Goal: Information Seeking & Learning: Learn about a topic

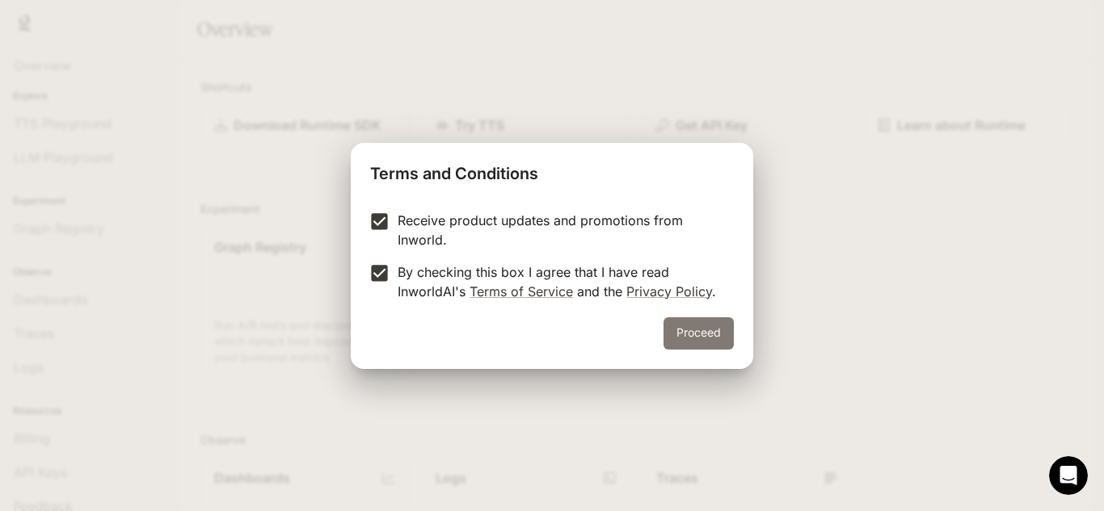
click at [708, 334] on button "Proceed" at bounding box center [698, 333] width 70 height 32
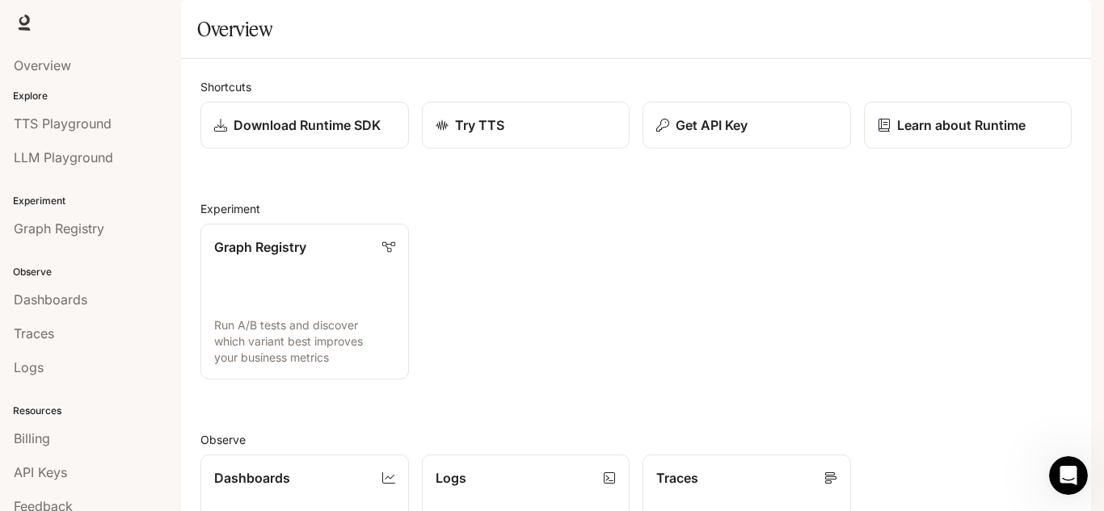
scroll to position [81, 0]
click at [90, 306] on div "Dashboards" at bounding box center [90, 299] width 153 height 19
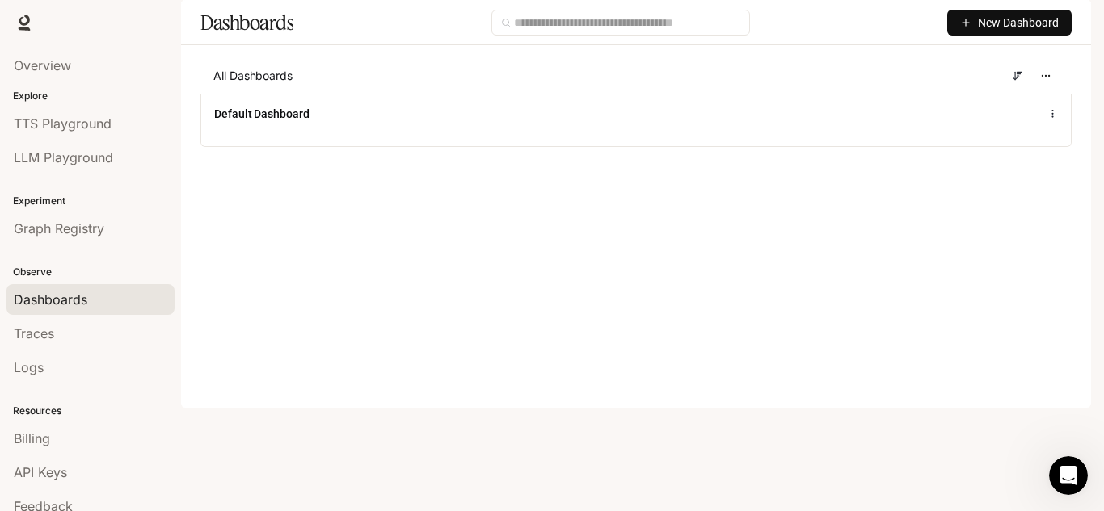
click at [1057, 28] on div "button" at bounding box center [1068, 22] width 23 height 23
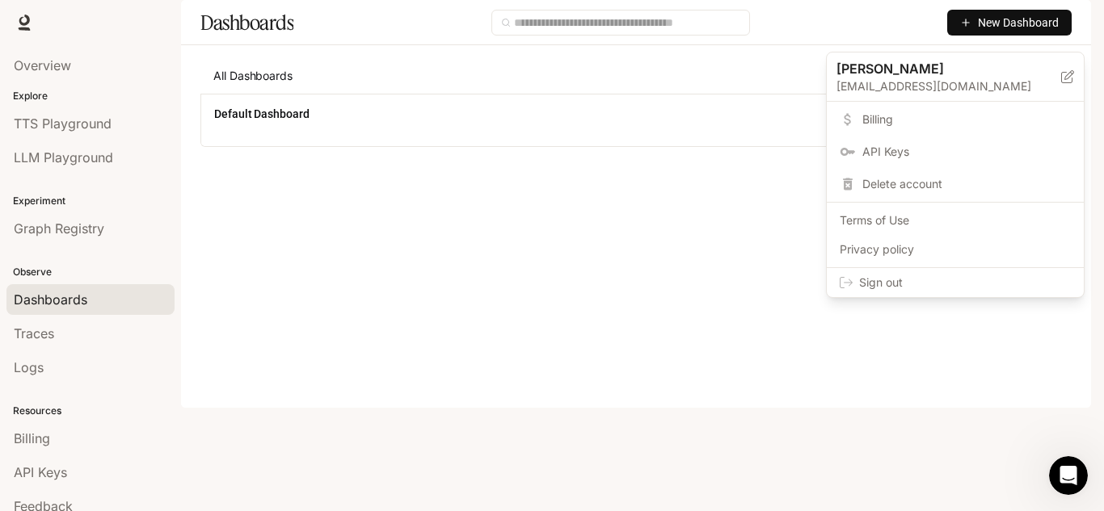
click at [877, 419] on div at bounding box center [552, 255] width 1104 height 511
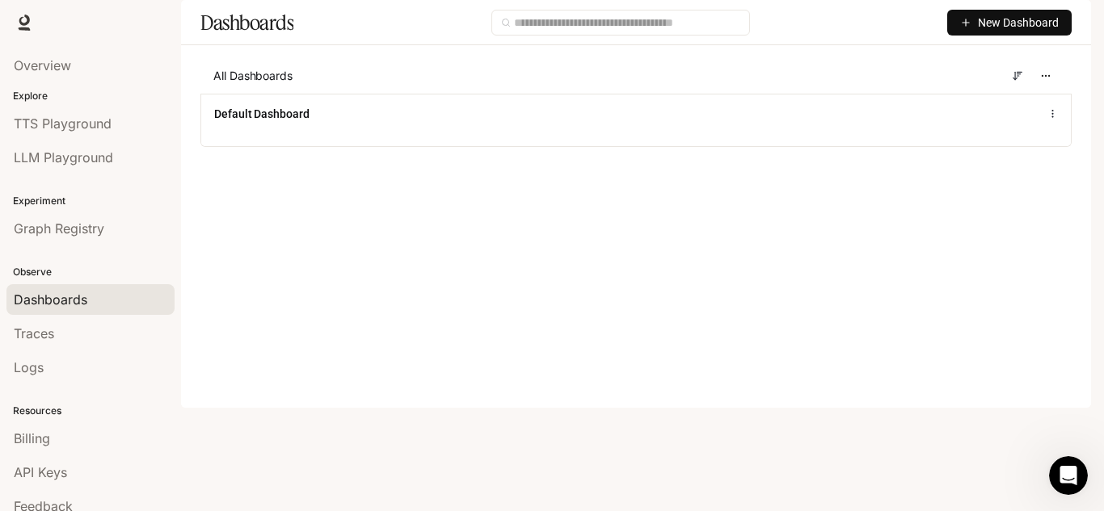
click at [930, 22] on span "Runtime" at bounding box center [916, 23] width 46 height 20
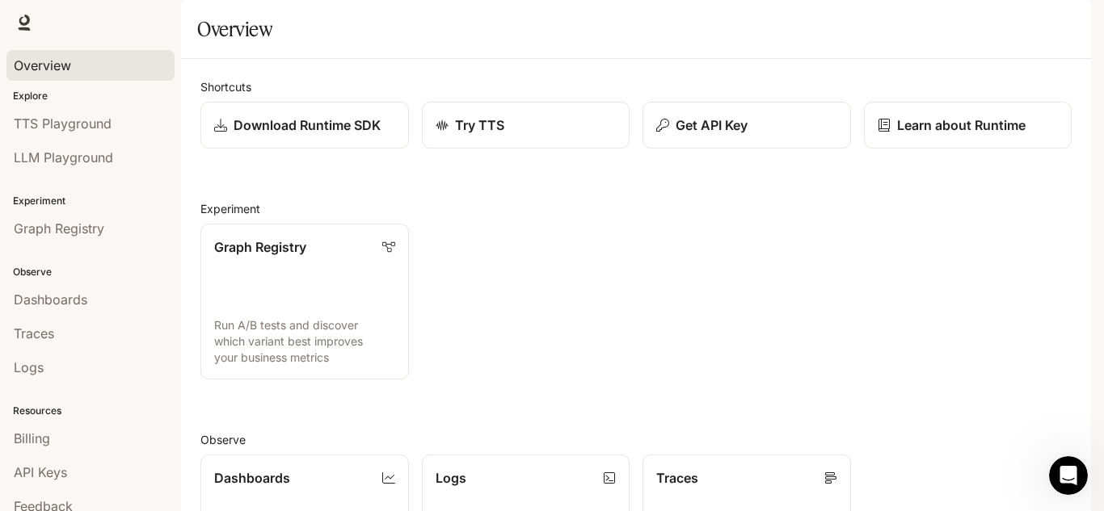
click at [82, 69] on div "Overview" at bounding box center [90, 65] width 153 height 19
click at [99, 122] on span "TTS Playground" at bounding box center [63, 123] width 98 height 19
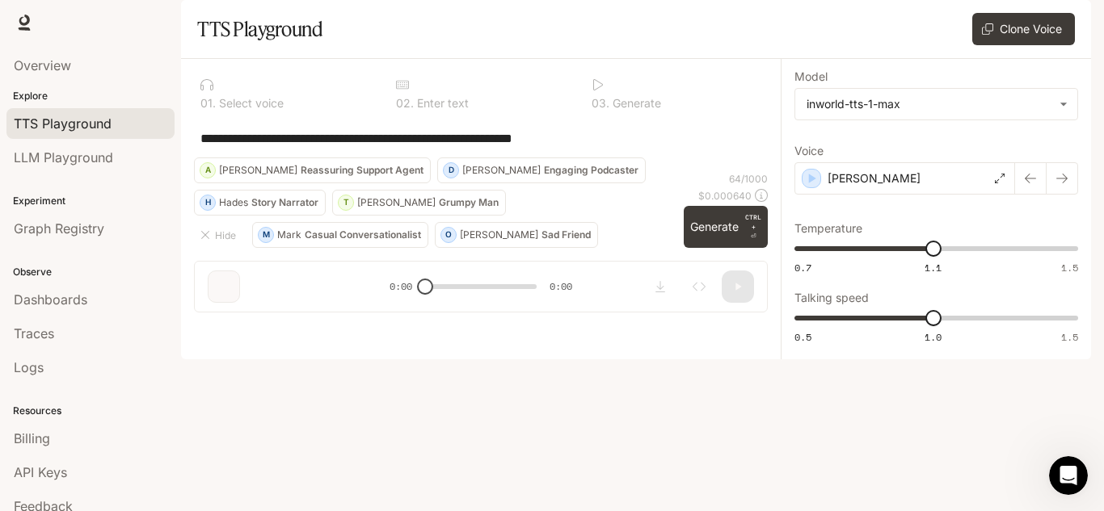
click at [1071, 28] on icon "button" at bounding box center [1068, 22] width 13 height 13
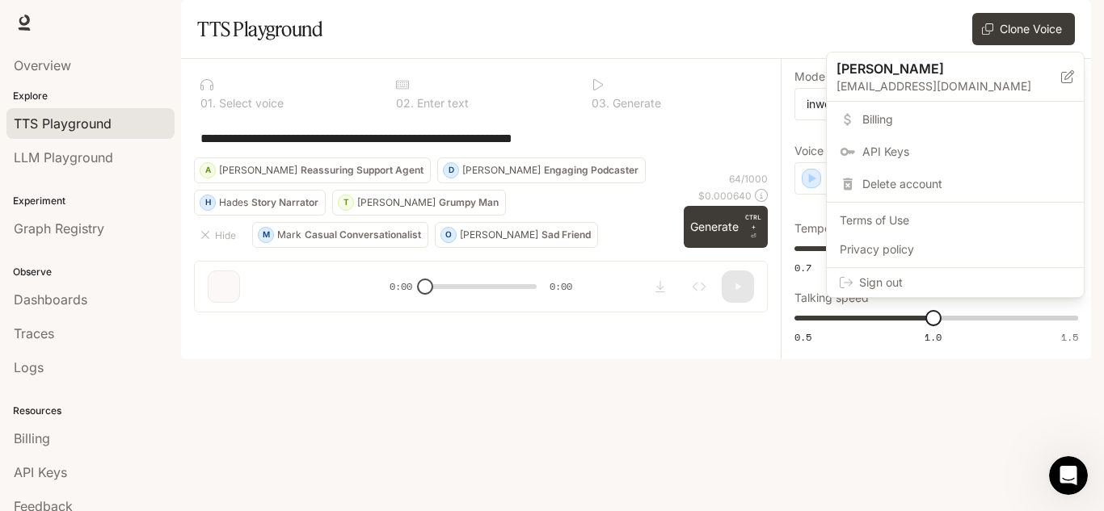
click at [914, 153] on span "API Keys" at bounding box center [966, 152] width 208 height 16
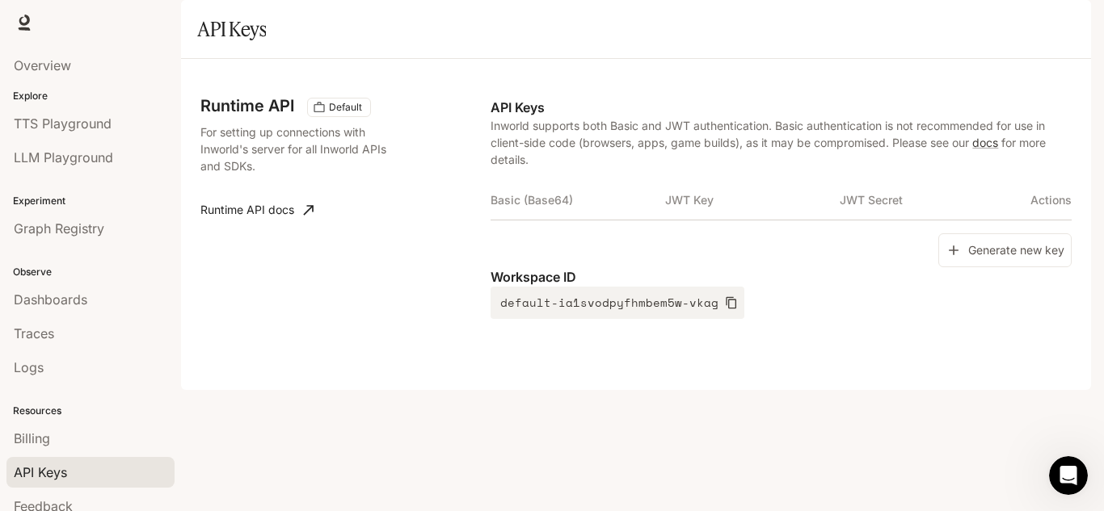
click at [1069, 21] on icon "button" at bounding box center [1068, 23] width 9 height 9
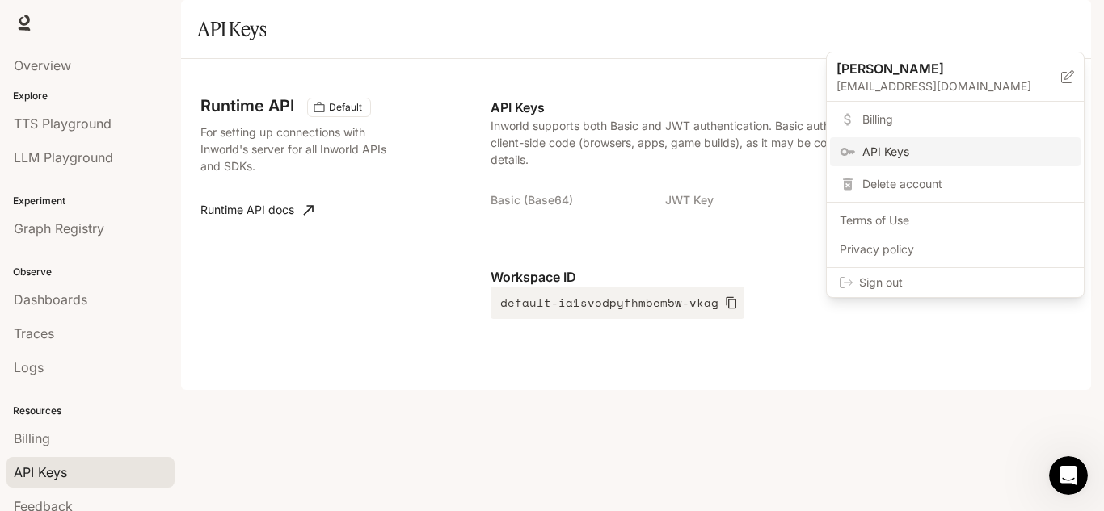
click at [901, 121] on span "Billing" at bounding box center [966, 119] width 208 height 16
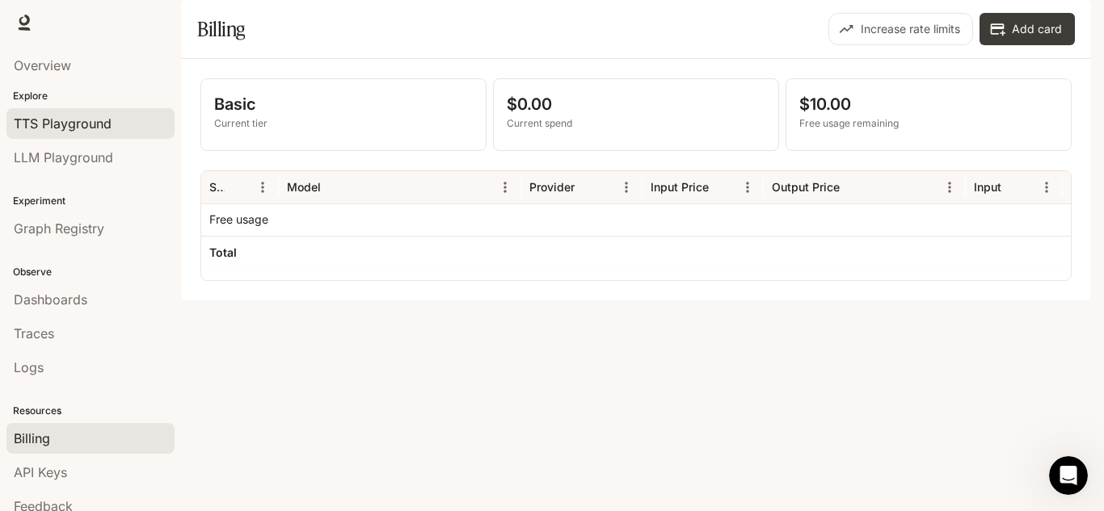
click at [113, 128] on div "TTS Playground" at bounding box center [90, 123] width 153 height 19
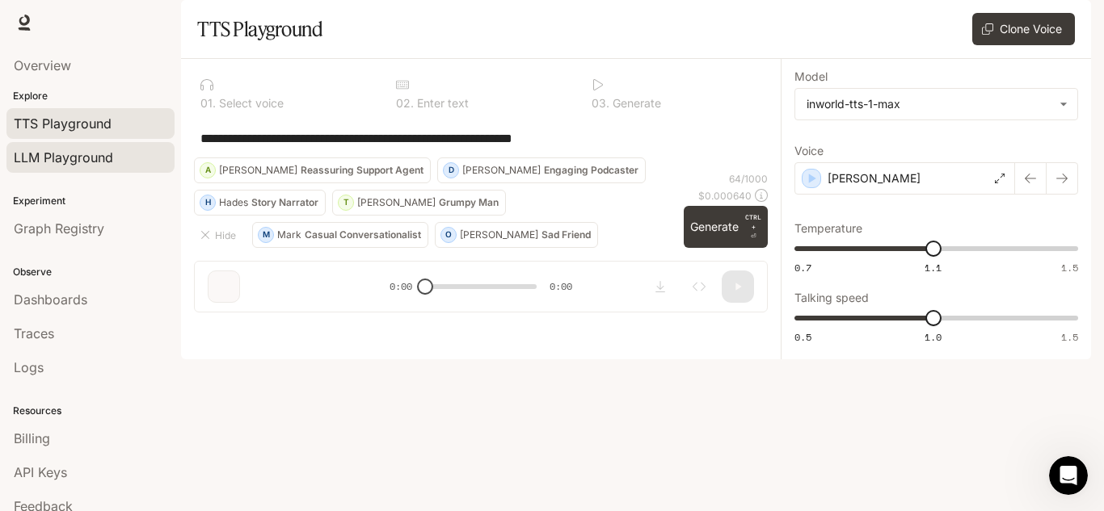
click at [92, 165] on span "LLM Playground" at bounding box center [63, 157] width 99 height 19
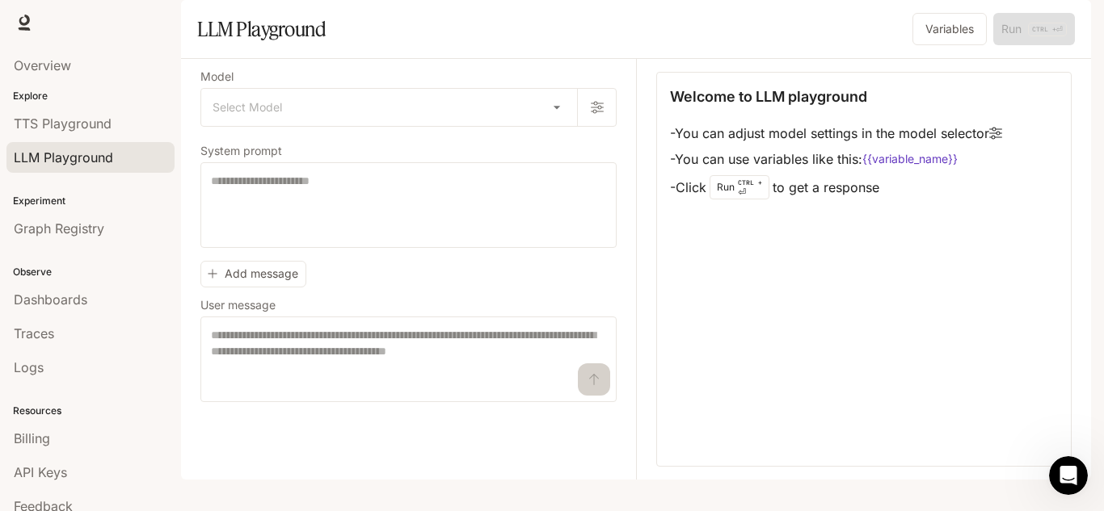
click at [1068, 23] on icon "button" at bounding box center [1068, 23] width 9 height 9
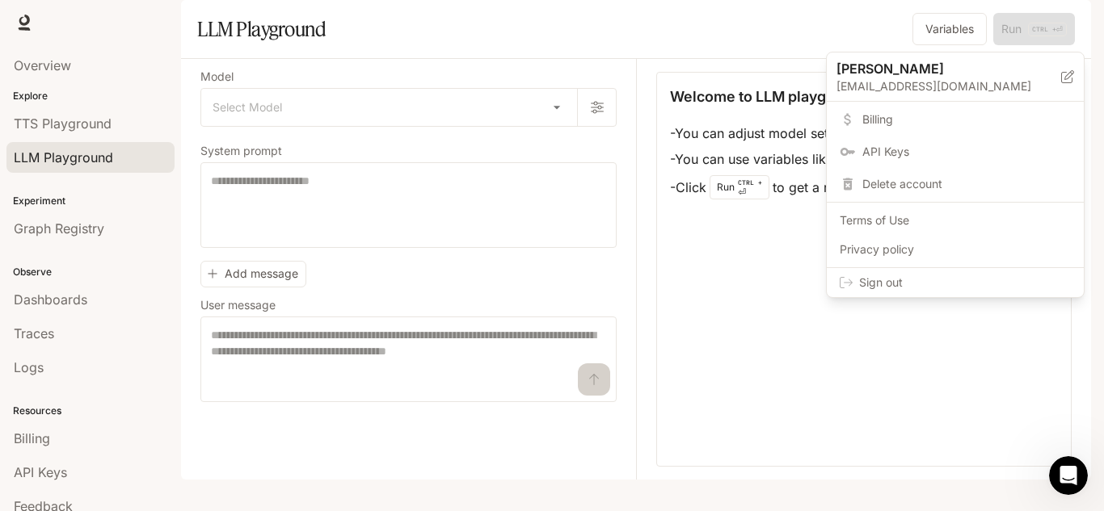
click at [1070, 75] on icon at bounding box center [1067, 76] width 13 height 13
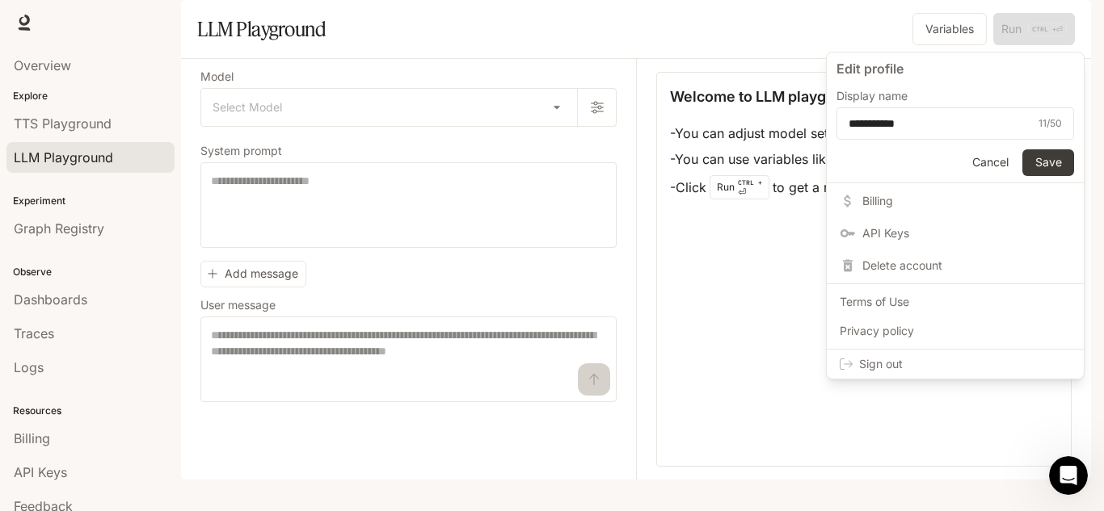
click at [786, 350] on div at bounding box center [552, 255] width 1104 height 511
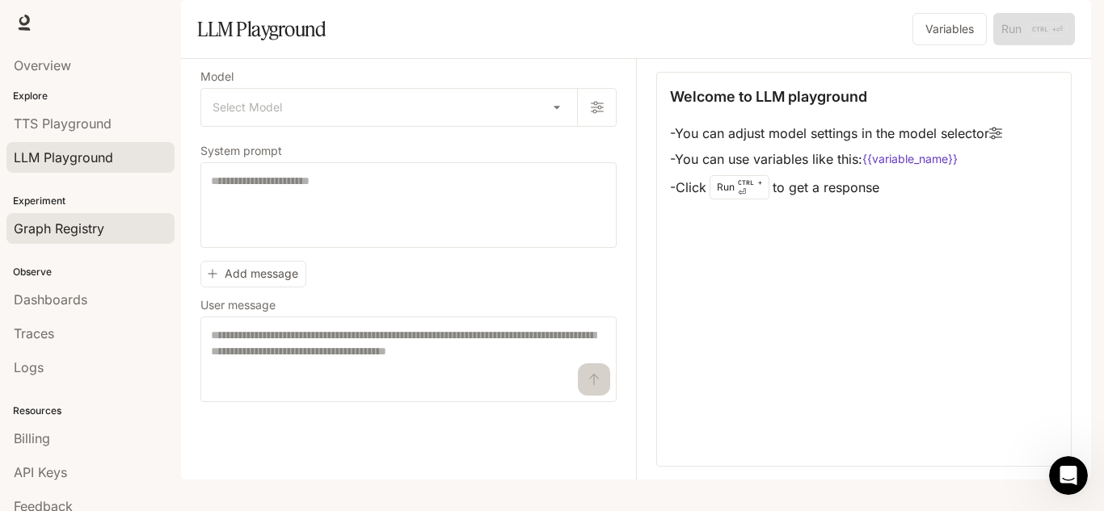
click at [106, 236] on div "Graph Registry" at bounding box center [90, 228] width 153 height 19
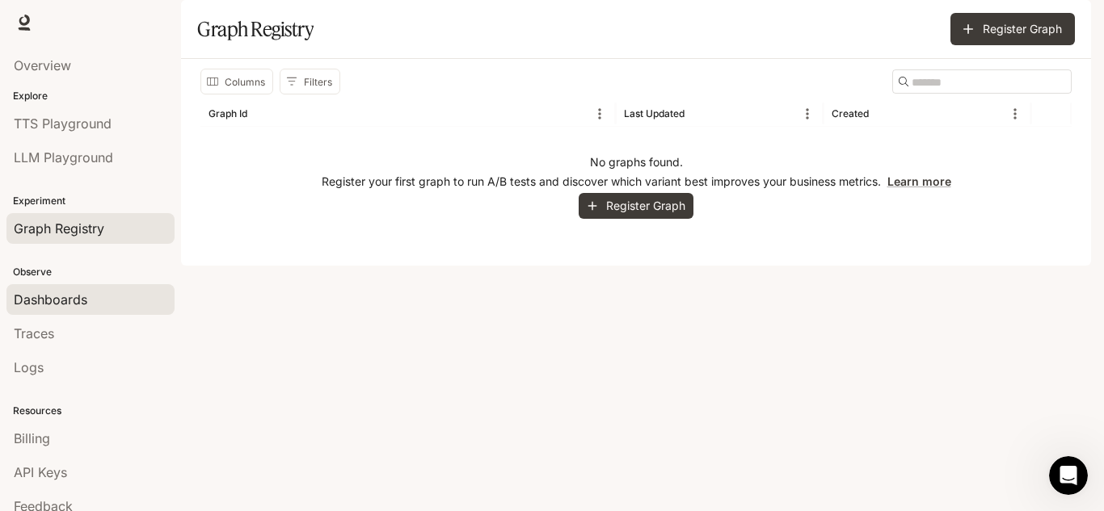
click at [91, 292] on div "Dashboards" at bounding box center [90, 299] width 153 height 19
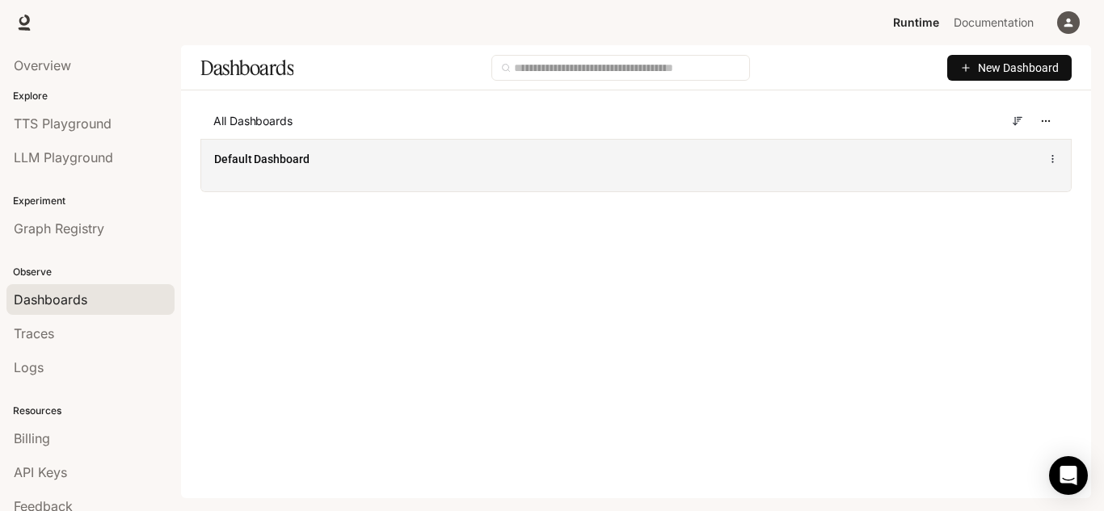
click at [1052, 162] on circle at bounding box center [1052, 162] width 1 height 1
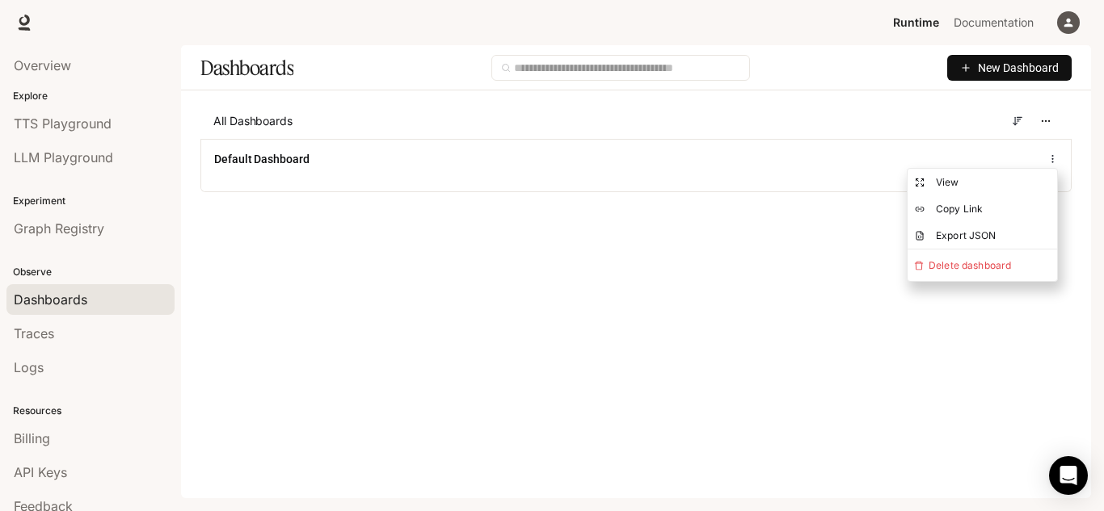
click at [921, 358] on main "Dashboards New Dashboard All Dashboards Default Dashboard" at bounding box center [636, 249] width 910 height 408
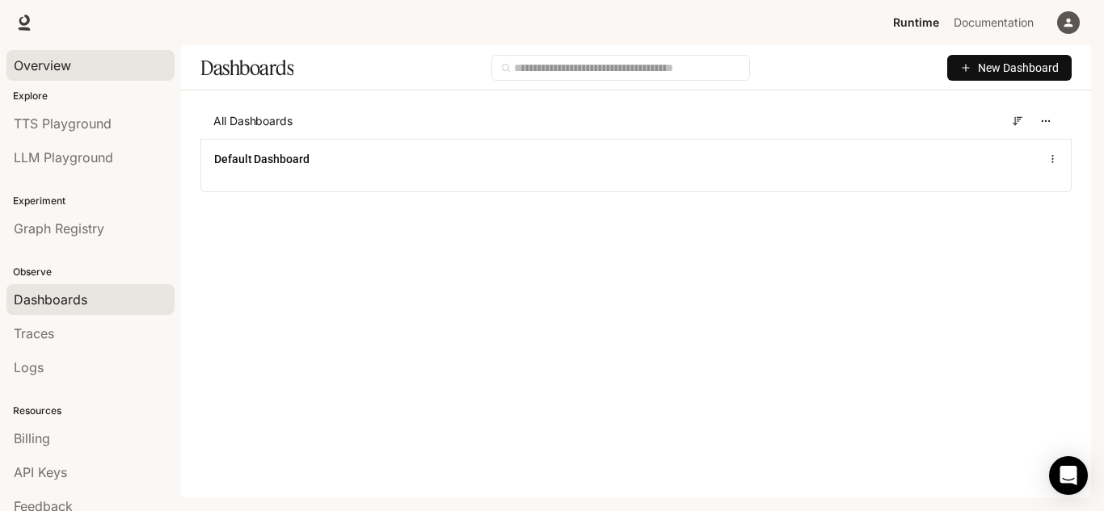
click at [74, 69] on div "Overview" at bounding box center [90, 65] width 153 height 19
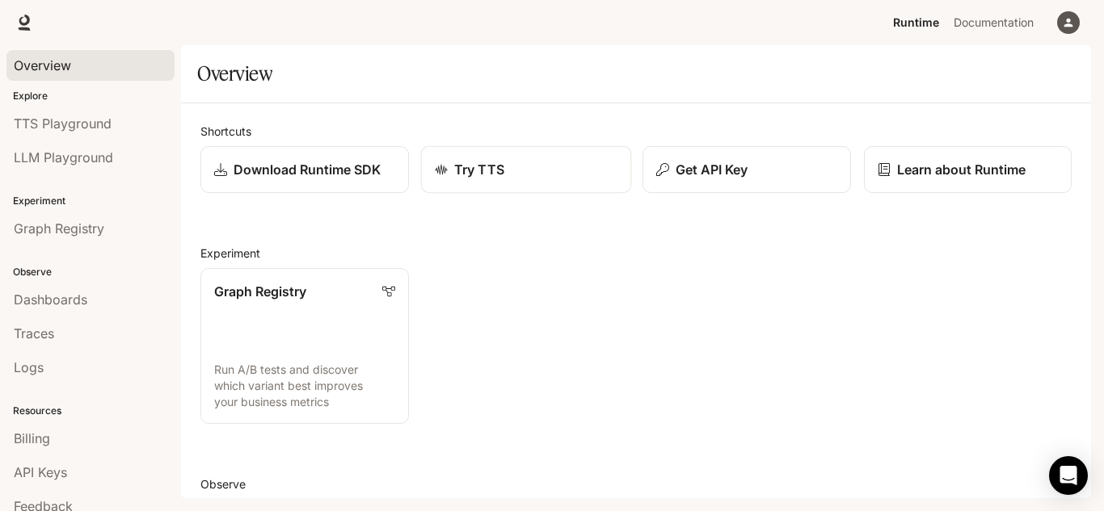
click at [585, 184] on link "Try TTS" at bounding box center [525, 169] width 210 height 48
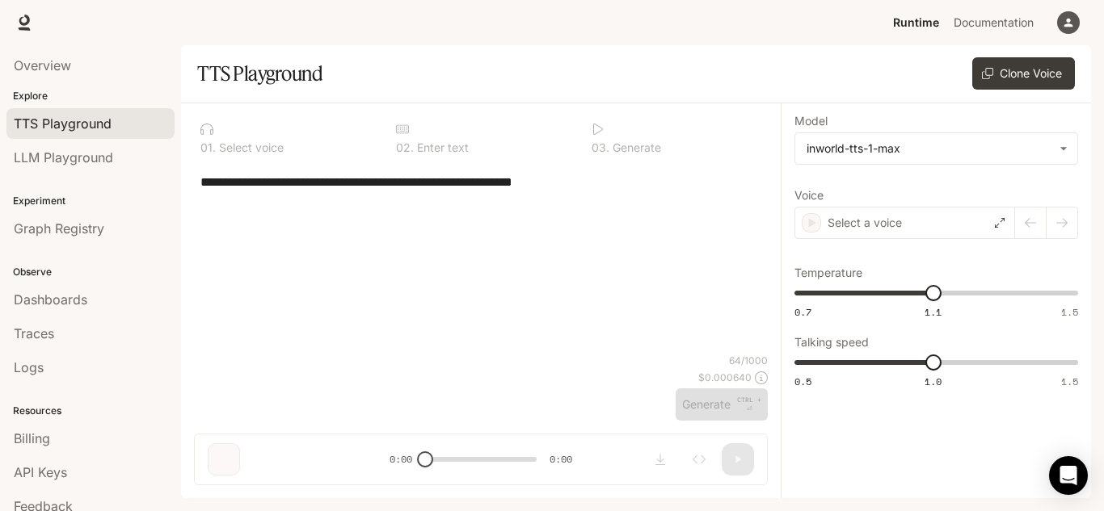
click at [611, 279] on div "**********" at bounding box center [481, 258] width 574 height 191
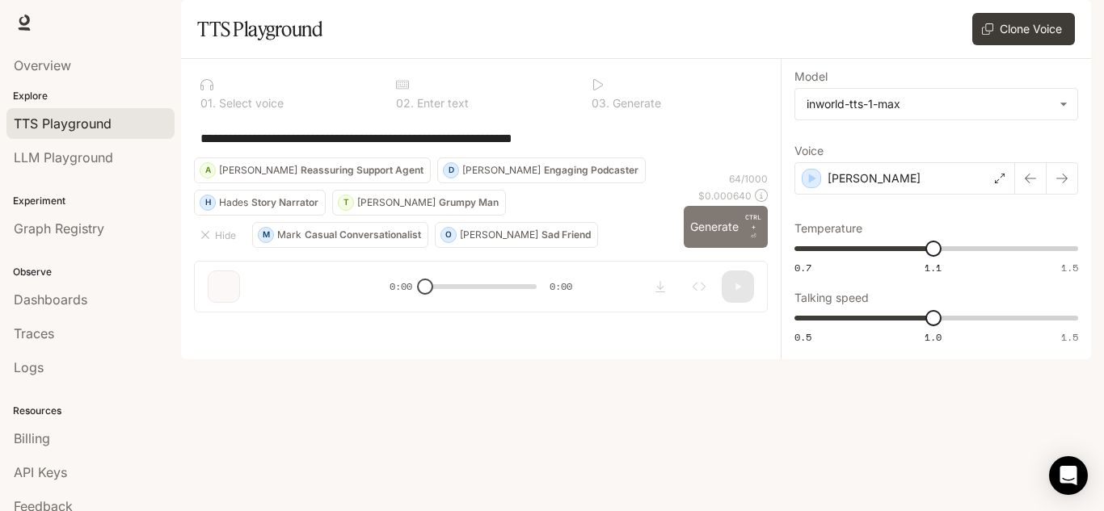
click at [721, 248] on button "Generate CTRL + ⏎" at bounding box center [725, 227] width 84 height 42
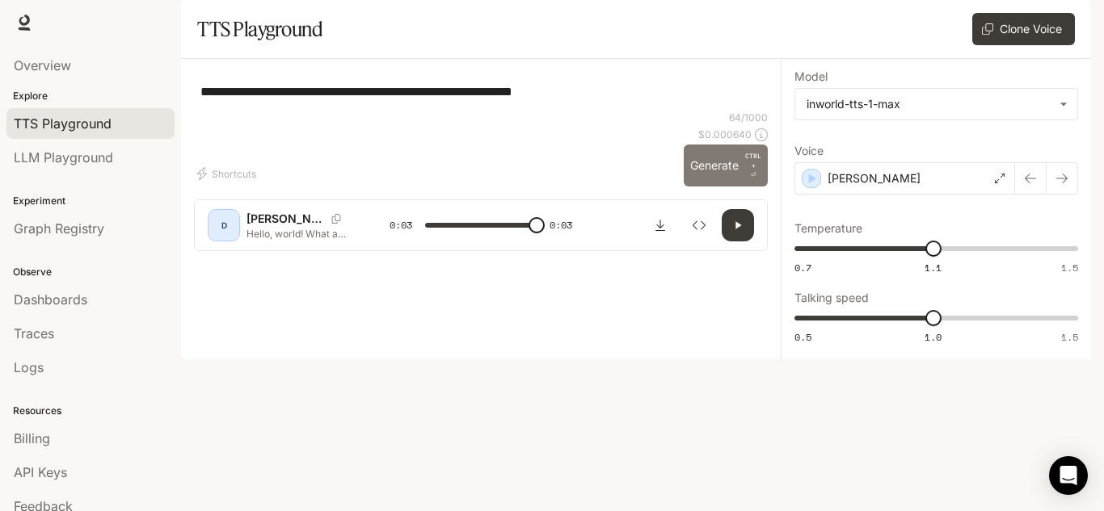
type input "*"
click at [1061, 148] on body "**********" at bounding box center [552, 255] width 1104 height 511
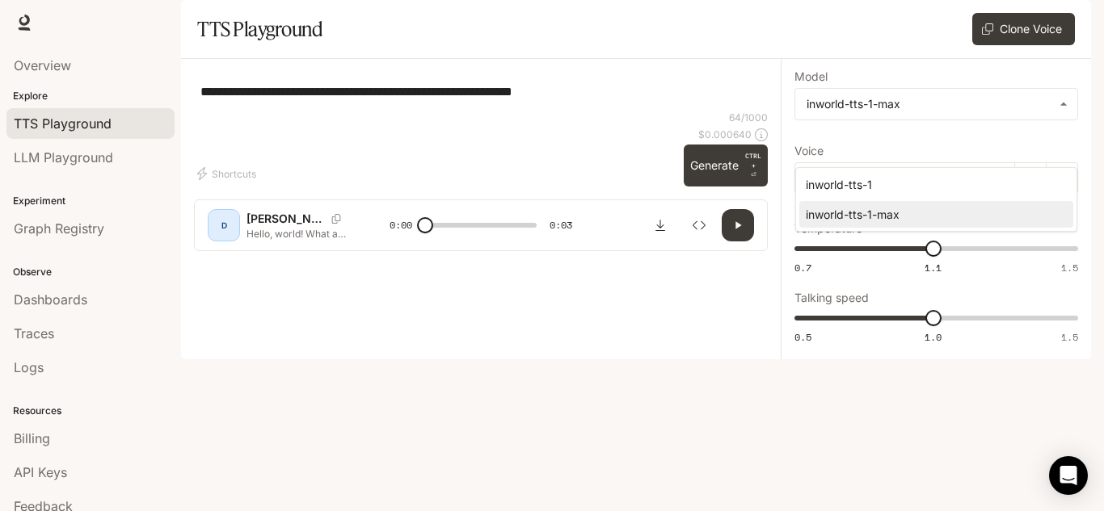
click at [1064, 152] on div at bounding box center [552, 255] width 1104 height 511
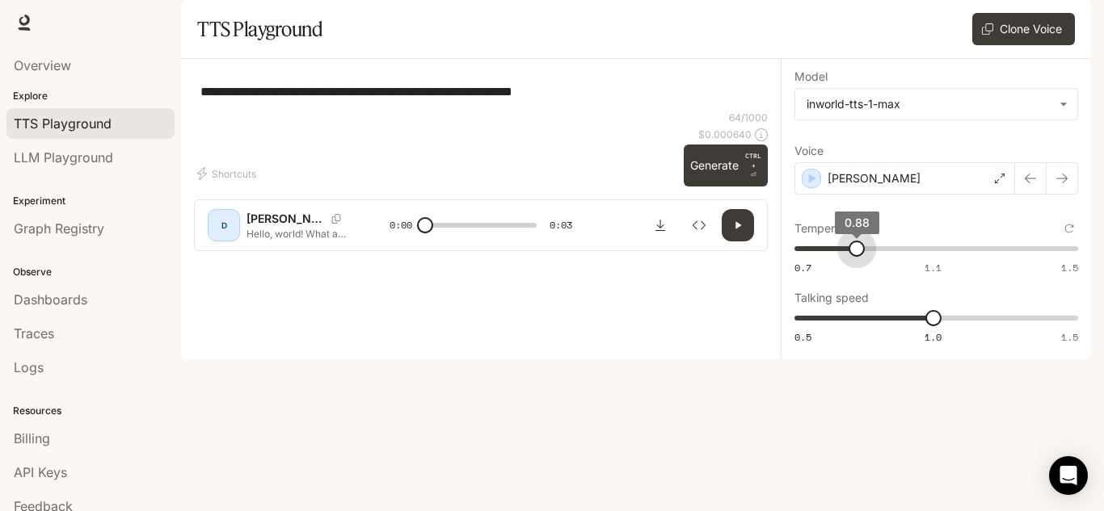
type input "****"
type input "***"
click at [738, 229] on icon "button" at bounding box center [738, 225] width 6 height 7
type input "*"
click at [1002, 183] on icon at bounding box center [999, 179] width 10 height 10
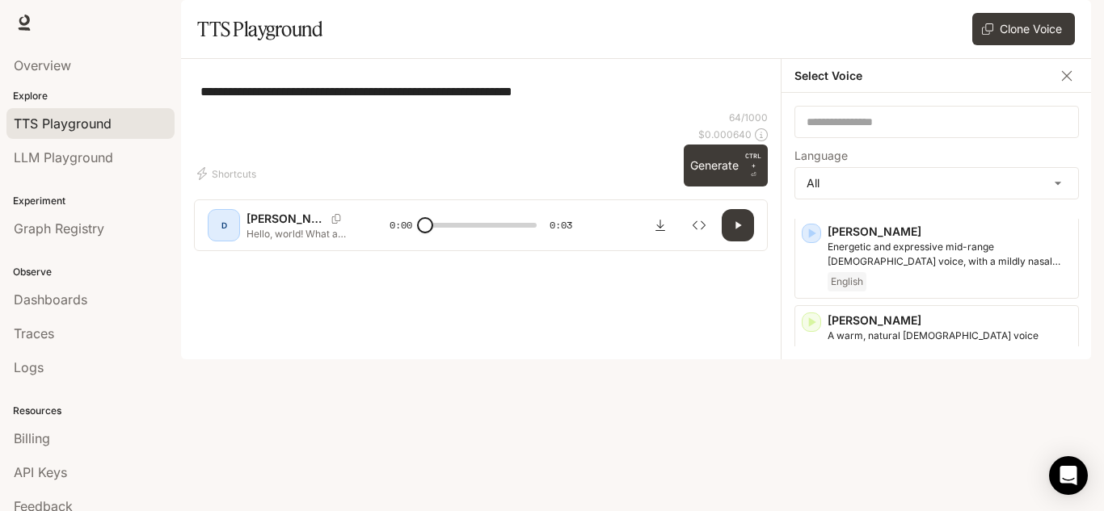
scroll to position [116, 0]
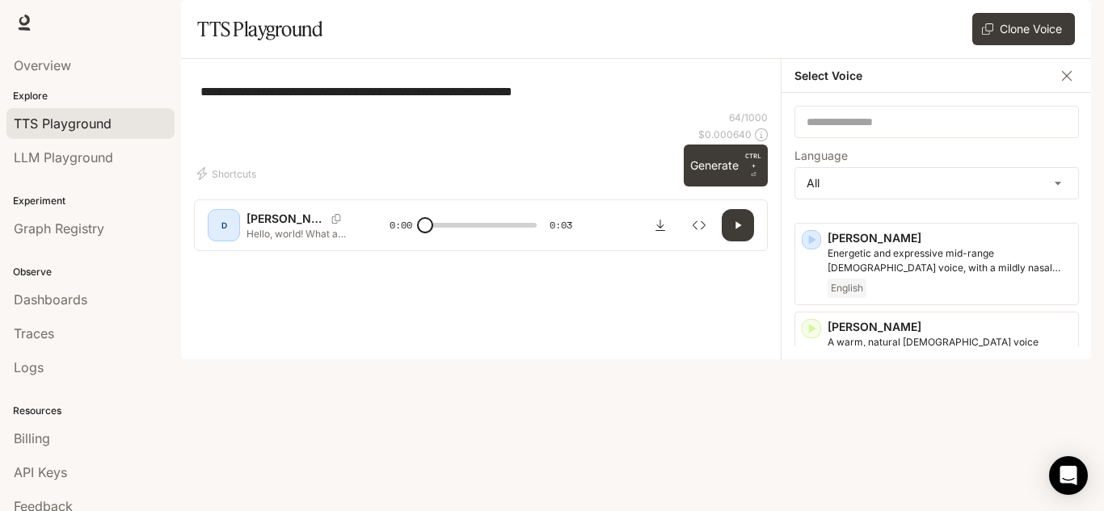
click at [997, 93] on div "Select Voice" at bounding box center [936, 76] width 310 height 34
click at [1066, 80] on icon "button" at bounding box center [1067, 75] width 10 height 10
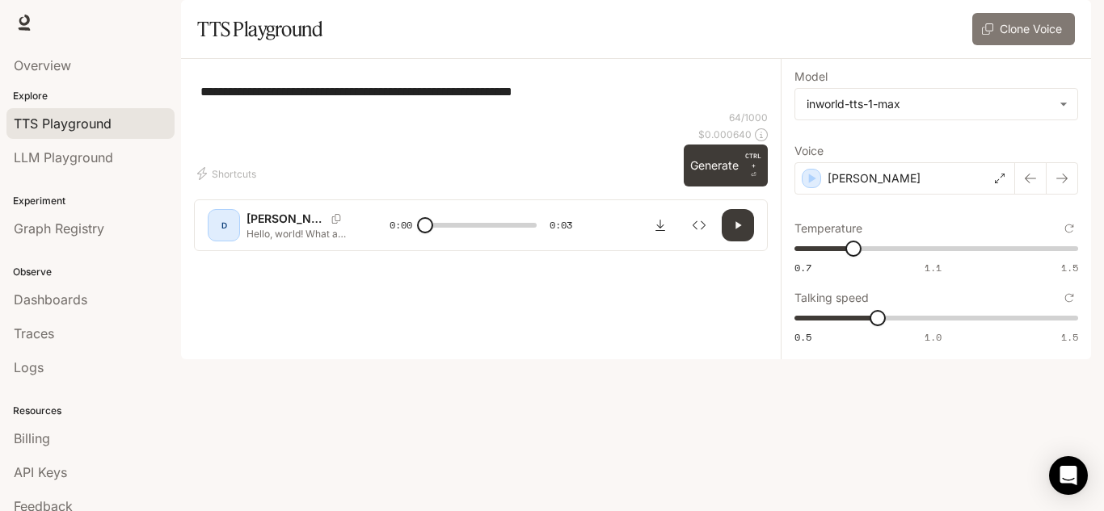
click at [1036, 45] on button "Clone Voice" at bounding box center [1023, 29] width 103 height 32
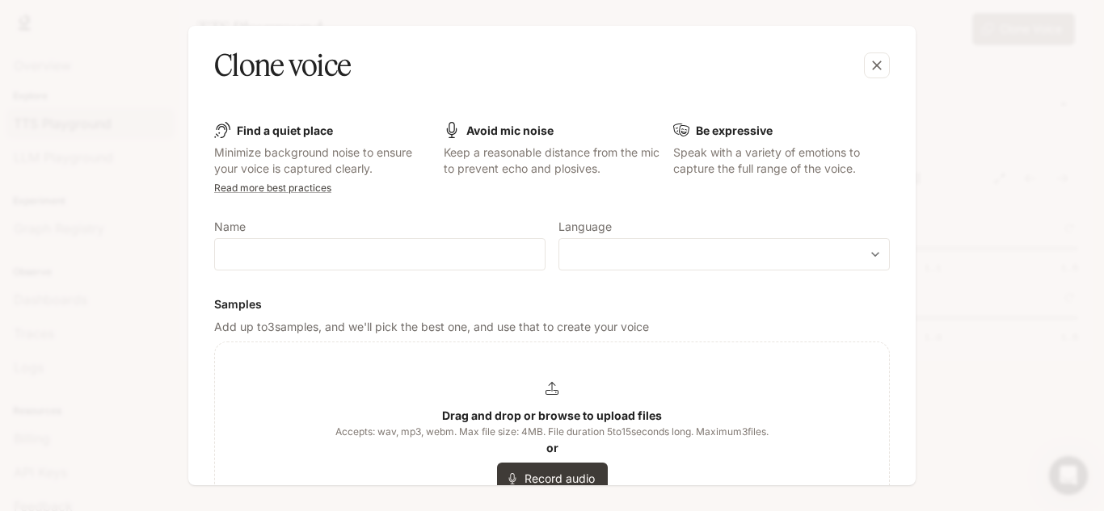
scroll to position [0, 0]
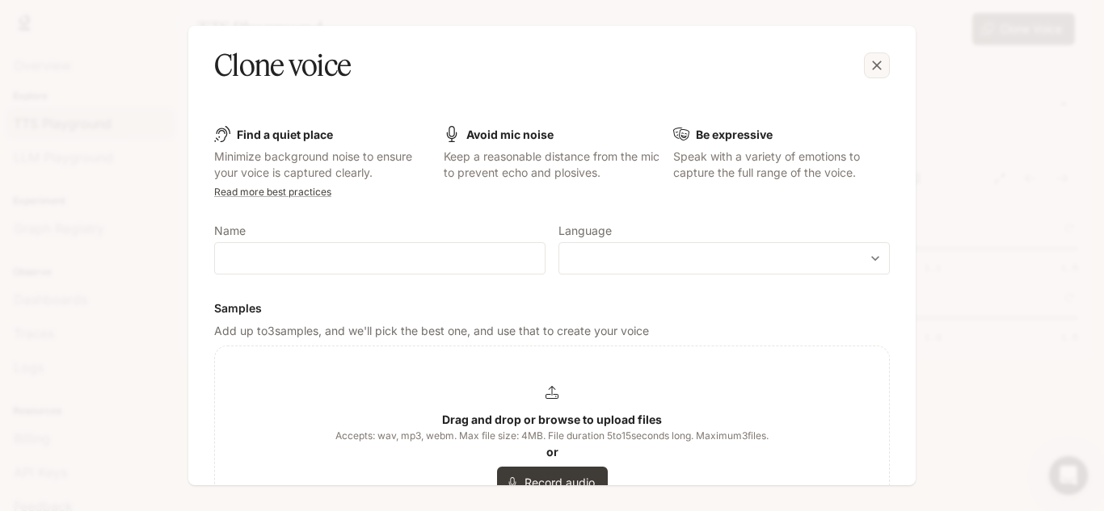
click at [880, 69] on icon "button" at bounding box center [877, 66] width 10 height 10
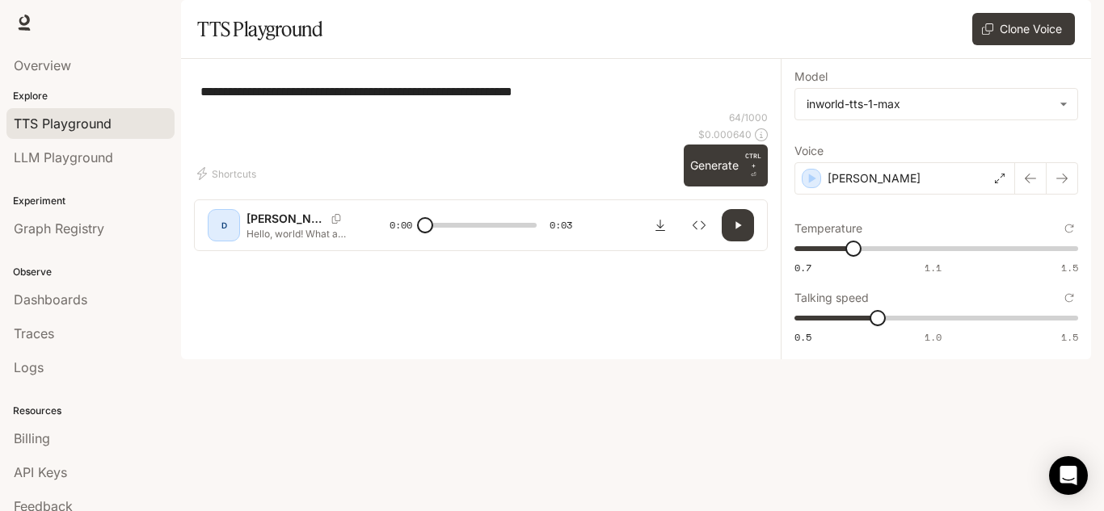
click at [999, 23] on span "Documentation" at bounding box center [993, 23] width 80 height 20
